Goal: Navigation & Orientation: Find specific page/section

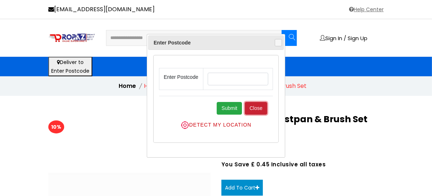
click at [254, 114] on button "Close" at bounding box center [256, 108] width 22 height 13
click at [251, 113] on button "Close" at bounding box center [256, 108] width 22 height 13
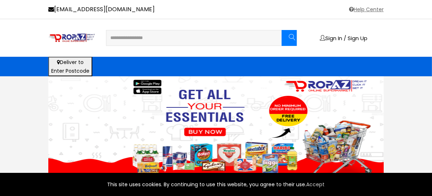
click at [158, 38] on input "text" at bounding box center [192, 38] width 171 height 14
